Goal: Task Accomplishment & Management: Manage account settings

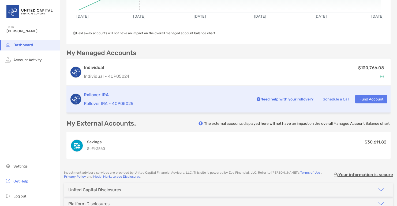
scroll to position [113, 0]
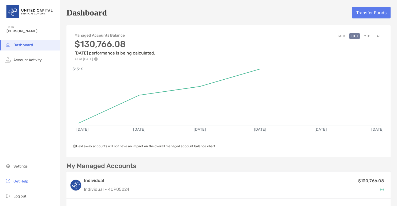
click at [341, 36] on button "MTD" at bounding box center [341, 36] width 11 height 6
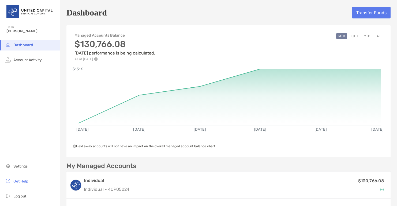
click at [349, 35] on button "QTD" at bounding box center [354, 36] width 10 height 6
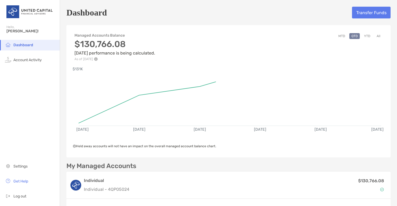
click at [365, 35] on button "YTD" at bounding box center [367, 36] width 10 height 6
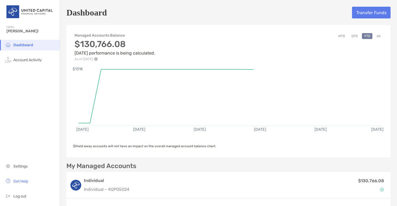
click at [350, 35] on button "QTD" at bounding box center [354, 36] width 10 height 6
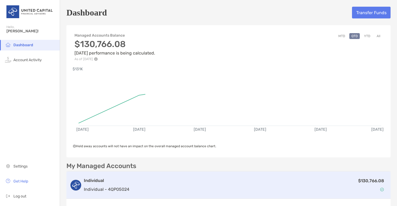
click at [279, 178] on div "$130,766.08" at bounding box center [259, 186] width 256 height 16
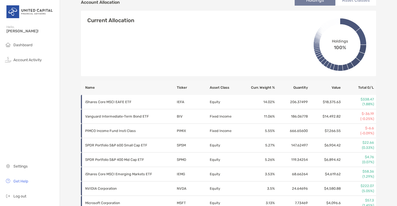
scroll to position [189, 0]
click at [20, 46] on span "Dashboard" at bounding box center [22, 45] width 19 height 5
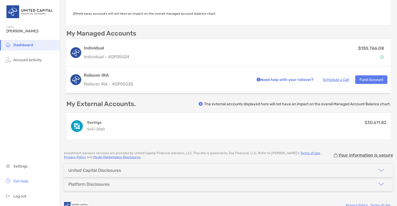
scroll to position [143, 0]
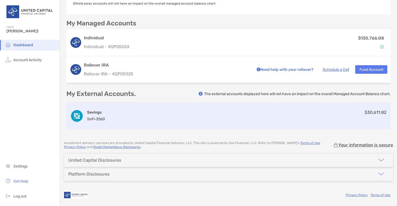
click at [153, 117] on div "Savings SoFi - 2560 $30,611.82" at bounding box center [228, 116] width 324 height 27
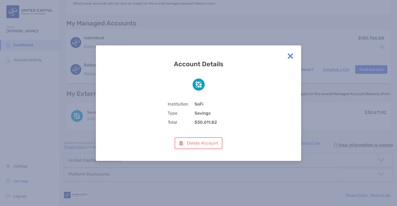
click at [289, 56] on img at bounding box center [290, 56] width 11 height 11
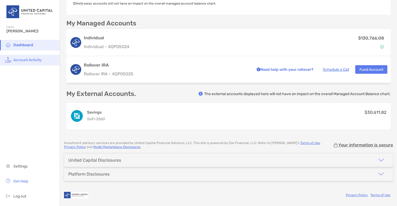
click at [30, 61] on span "Account Activity" at bounding box center [27, 60] width 28 height 5
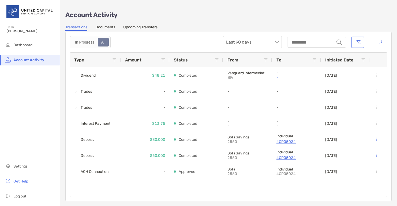
click at [130, 26] on link "Upcoming Transfers" at bounding box center [140, 28] width 34 height 6
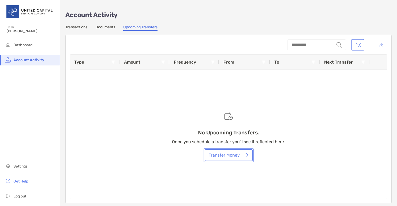
click at [237, 153] on button "Transfer Money" at bounding box center [229, 156] width 48 height 12
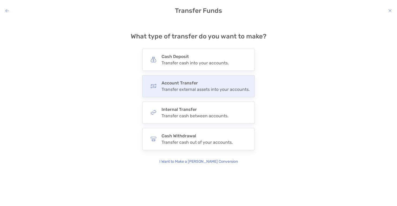
click at [222, 84] on h4 "Account Transfer" at bounding box center [205, 83] width 88 height 5
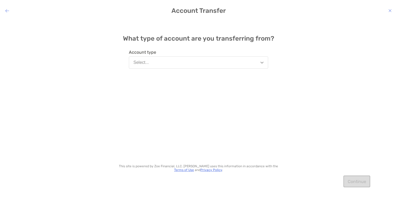
click at [218, 69] on div "Account type Select..." at bounding box center [198, 56] width 139 height 29
click at [218, 61] on button "Select..." at bounding box center [198, 62] width 139 height 12
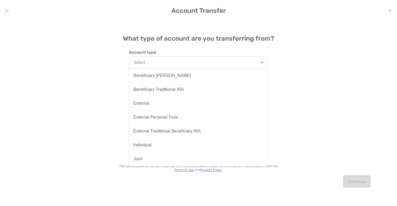
click at [251, 46] on div "Account type Select... Beneficiary Roth IRA Beneficiary Traditional IRA Externa…" at bounding box center [198, 56] width 139 height 29
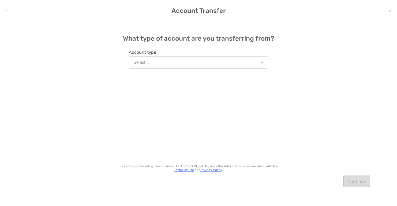
click at [7, 11] on icon "modal" at bounding box center [7, 11] width 4 height 4
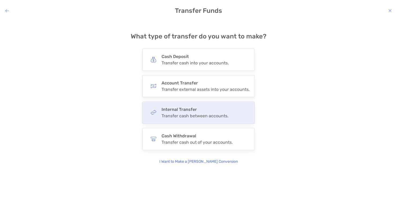
click at [188, 108] on h4 "Internal Transfer" at bounding box center [194, 109] width 67 height 5
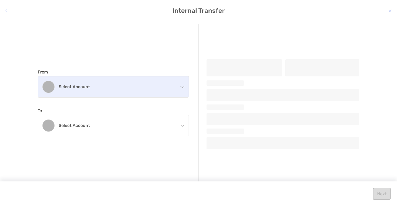
click at [103, 86] on h4 "Select account" at bounding box center [117, 86] width 116 height 5
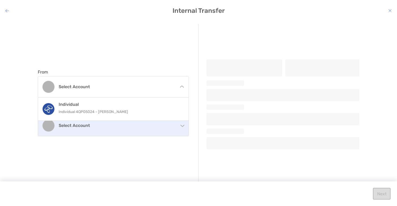
click at [110, 126] on h4 "Select account" at bounding box center [117, 125] width 116 height 5
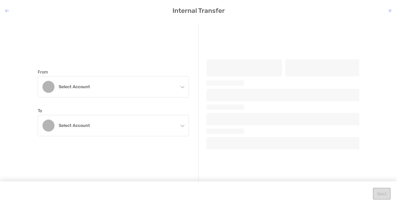
click at [6, 9] on icon "modal" at bounding box center [7, 11] width 4 height 4
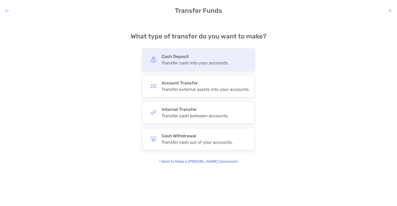
click at [172, 61] on div "Transfer cash into your accounts." at bounding box center [194, 63] width 67 height 5
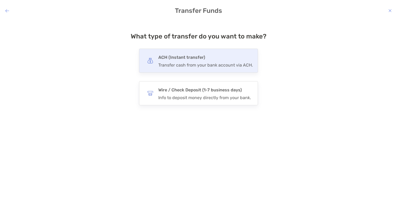
click at [235, 62] on div "ACH (Instant transfer) Transfer cash from your bank account via ACH." at bounding box center [205, 61] width 95 height 14
click at [0, 0] on input "***" at bounding box center [0, 0] width 0 height 0
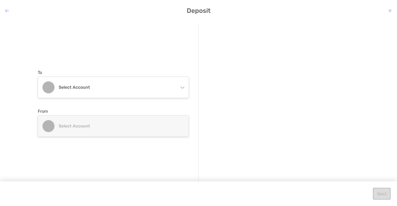
click at [7, 9] on icon "modal" at bounding box center [7, 11] width 4 height 4
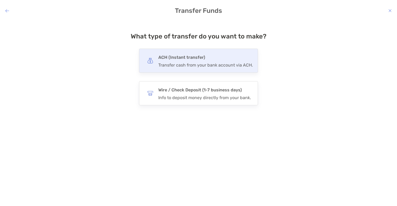
click at [196, 59] on h4 "ACH (Instant transfer)" at bounding box center [205, 57] width 95 height 7
click at [0, 0] on input "***" at bounding box center [0, 0] width 0 height 0
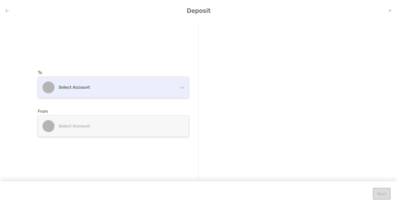
click at [62, 92] on div "Select account" at bounding box center [113, 87] width 150 height 21
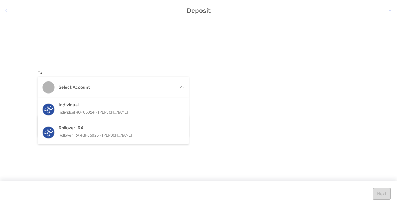
click at [73, 65] on div "To Select account Individual Individual 4QP05024 - Andrew Cortner Rollover IRA …" at bounding box center [118, 103] width 161 height 159
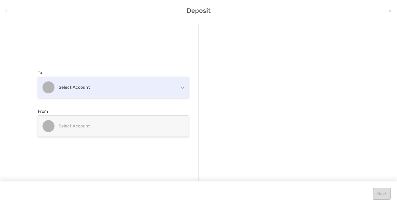
click at [81, 90] on h4 "Select account" at bounding box center [117, 87] width 116 height 5
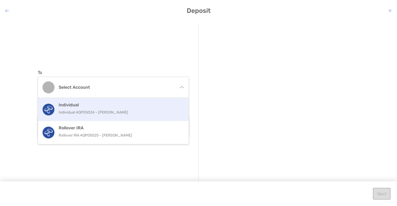
click at [81, 112] on p "Individual 4QP05024 - Andrew Cortner" at bounding box center [119, 112] width 121 height 7
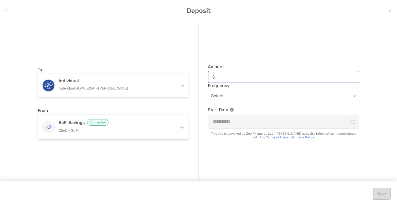
click at [258, 78] on input "Amount" at bounding box center [288, 77] width 142 height 5
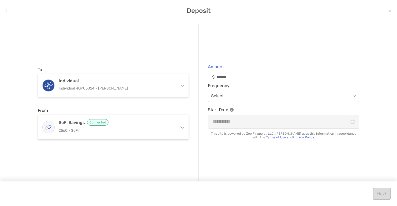
click at [223, 98] on input "modal" at bounding box center [280, 96] width 139 height 12
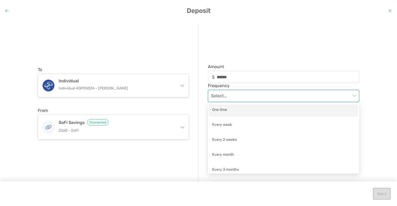
click at [230, 112] on div "One time" at bounding box center [283, 110] width 143 height 7
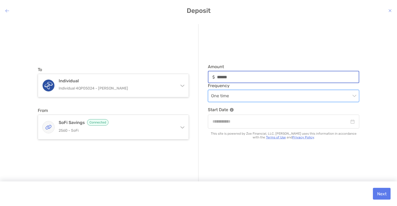
click at [221, 77] on input "******" at bounding box center [288, 77] width 142 height 5
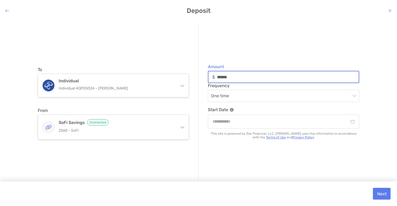
drag, startPoint x: 221, startPoint y: 77, endPoint x: 197, endPoint y: 76, distance: 23.9
click at [197, 76] on div "To Individual Individual 4QP05024 - Andrew Cortner Individual Individual 4QP050…" at bounding box center [198, 103] width 321 height 159
click at [220, 77] on input "******" at bounding box center [288, 77] width 142 height 5
drag, startPoint x: 221, startPoint y: 77, endPoint x: 215, endPoint y: 77, distance: 6.2
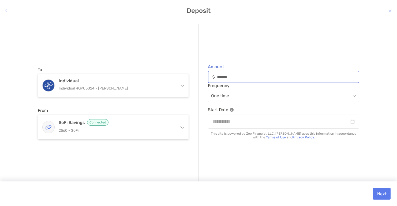
click at [215, 77] on div "******" at bounding box center [283, 77] width 151 height 12
click at [235, 100] on span "One time" at bounding box center [283, 96] width 145 height 12
type input "*****"
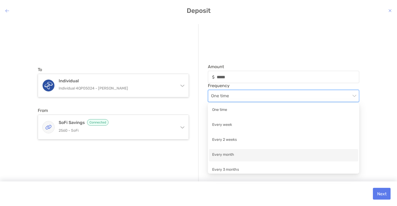
click at [242, 153] on div "Every month" at bounding box center [283, 155] width 143 height 7
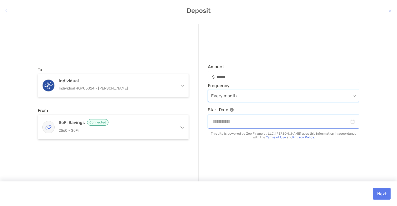
click at [231, 120] on input "modal" at bounding box center [280, 121] width 137 height 7
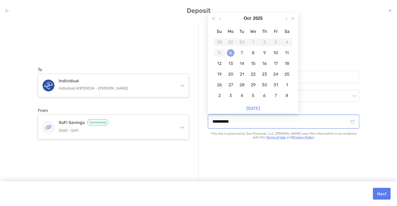
type input "**********"
click at [228, 52] on div "6" at bounding box center [230, 52] width 7 height 7
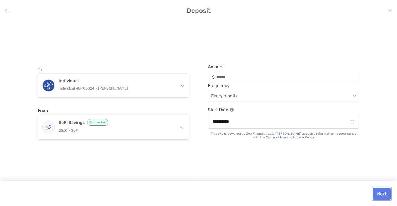
click at [383, 193] on button "Next" at bounding box center [382, 194] width 18 height 12
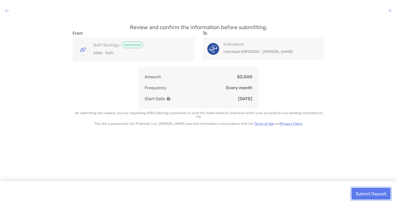
click at [384, 193] on button "Submit Deposit" at bounding box center [370, 194] width 39 height 12
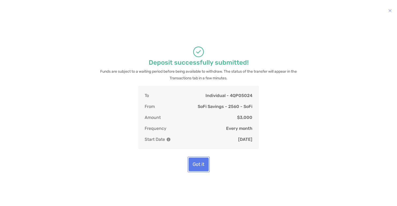
click at [200, 163] on button "Got it" at bounding box center [198, 165] width 20 height 14
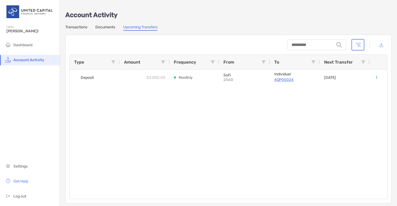
click at [87, 26] on link "Transactions" at bounding box center [76, 28] width 22 height 6
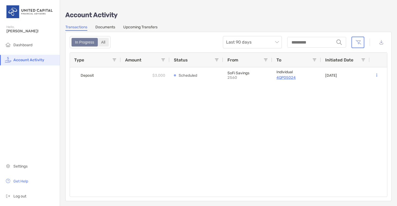
click at [104, 39] on div "All" at bounding box center [103, 42] width 10 height 7
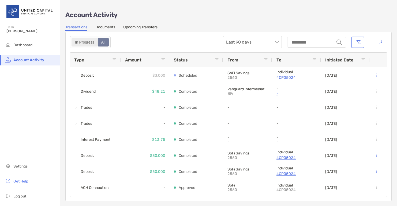
click at [93, 42] on div "In Progress" at bounding box center [84, 42] width 25 height 7
